Goal: Task Accomplishment & Management: Manage account settings

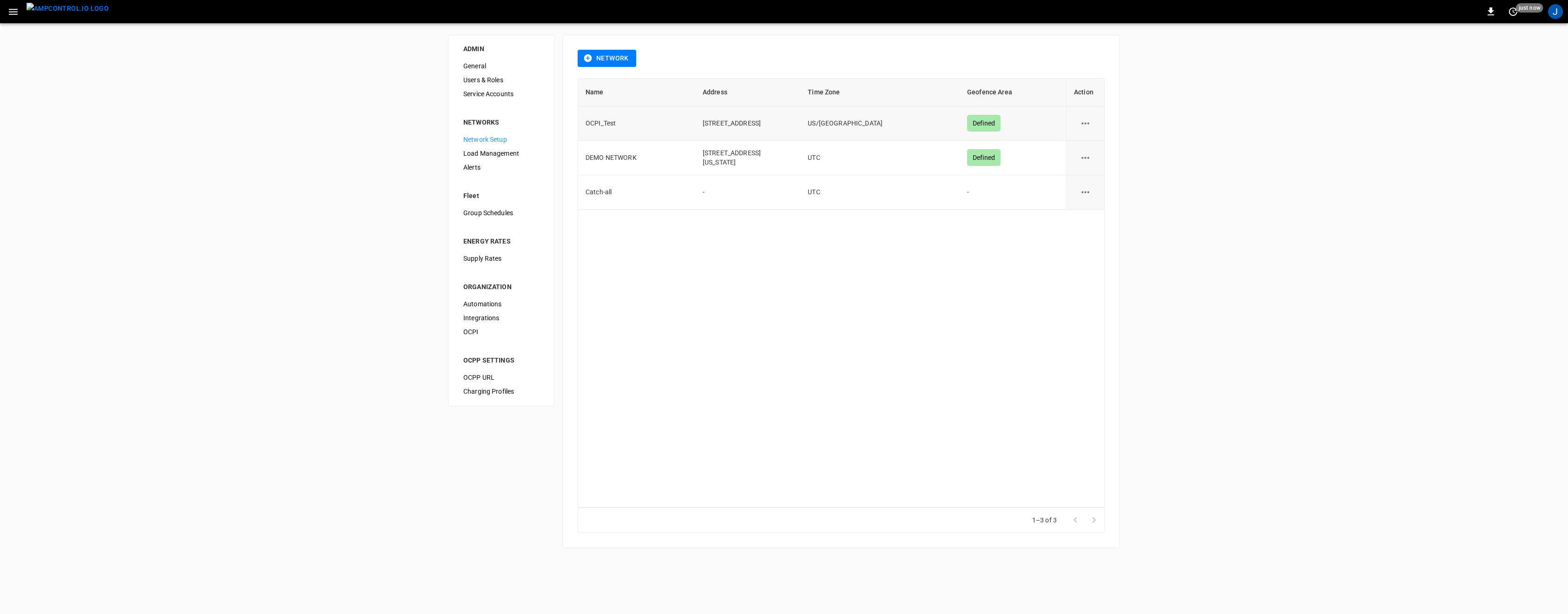
click at [1090, 122] on icon "network options" at bounding box center [1086, 124] width 12 height 12
click at [1089, 143] on li "Edit" at bounding box center [1091, 146] width 33 height 15
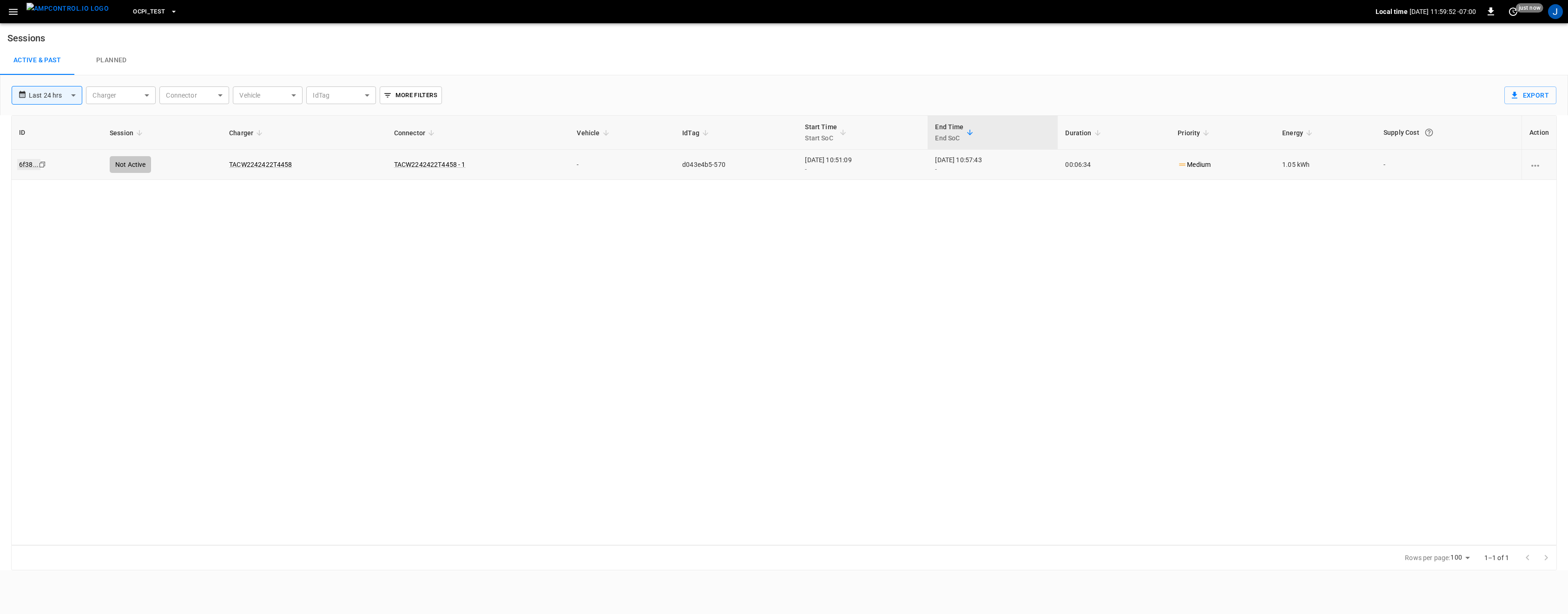
click at [30, 166] on link "6f38 ..." at bounding box center [29, 165] width 23 height 12
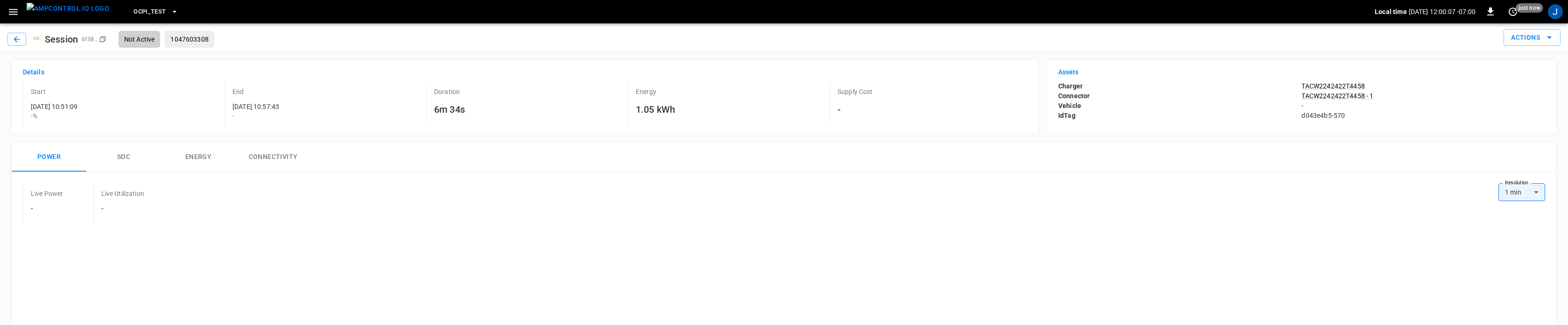
click at [15, 12] on icon "button" at bounding box center [13, 12] width 9 height 6
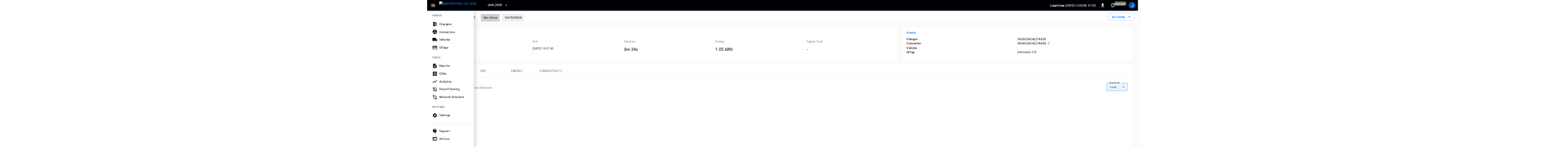
scroll to position [225, 0]
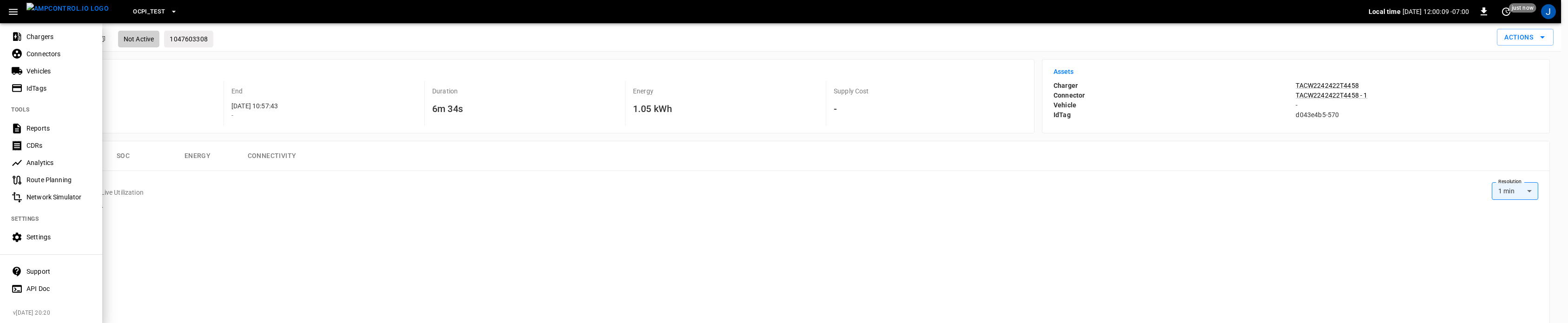
click at [44, 140] on div "CDRs" at bounding box center [51, 146] width 103 height 17
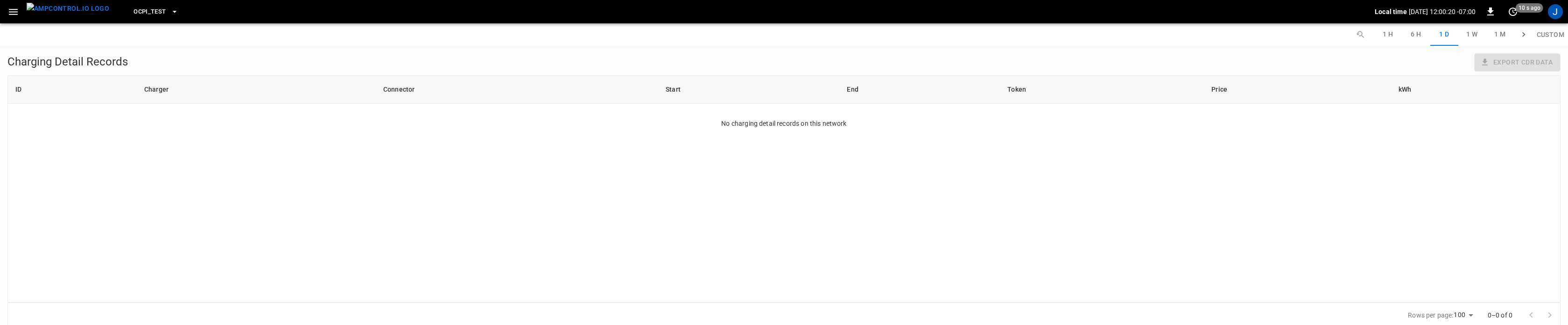
click at [17, 12] on icon "button" at bounding box center [13, 12] width 9 height 6
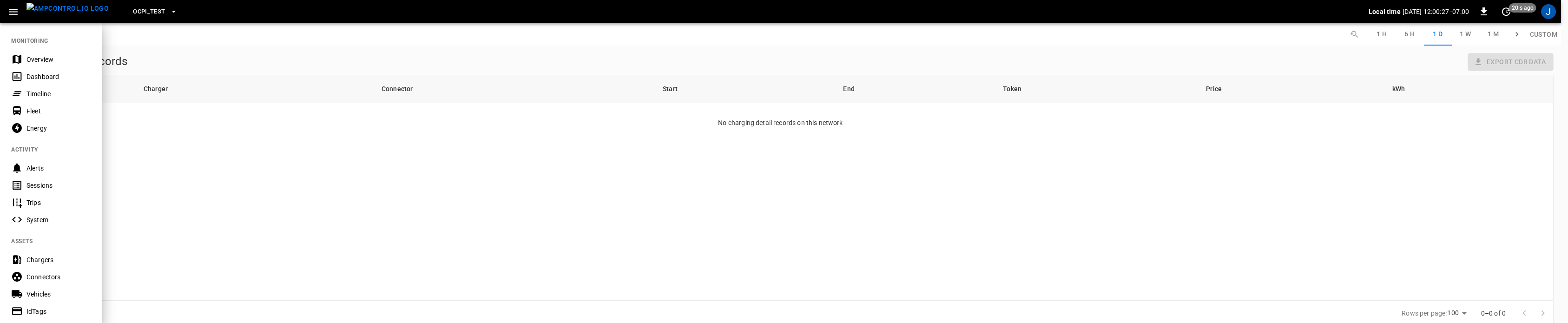
click at [75, 187] on div "Sessions" at bounding box center [58, 186] width 65 height 10
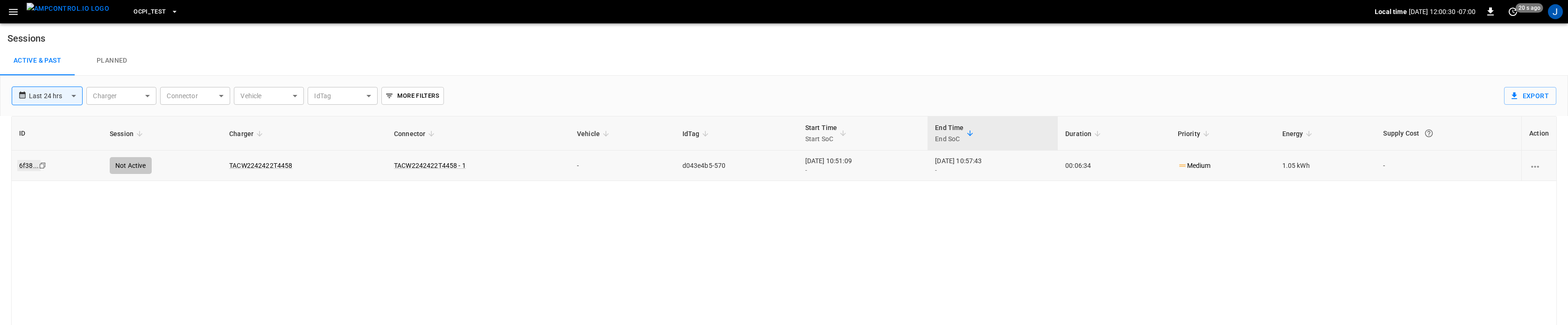
click at [35, 166] on link "6f38 ..." at bounding box center [29, 165] width 23 height 12
